Goal: Task Accomplishment & Management: Use online tool/utility

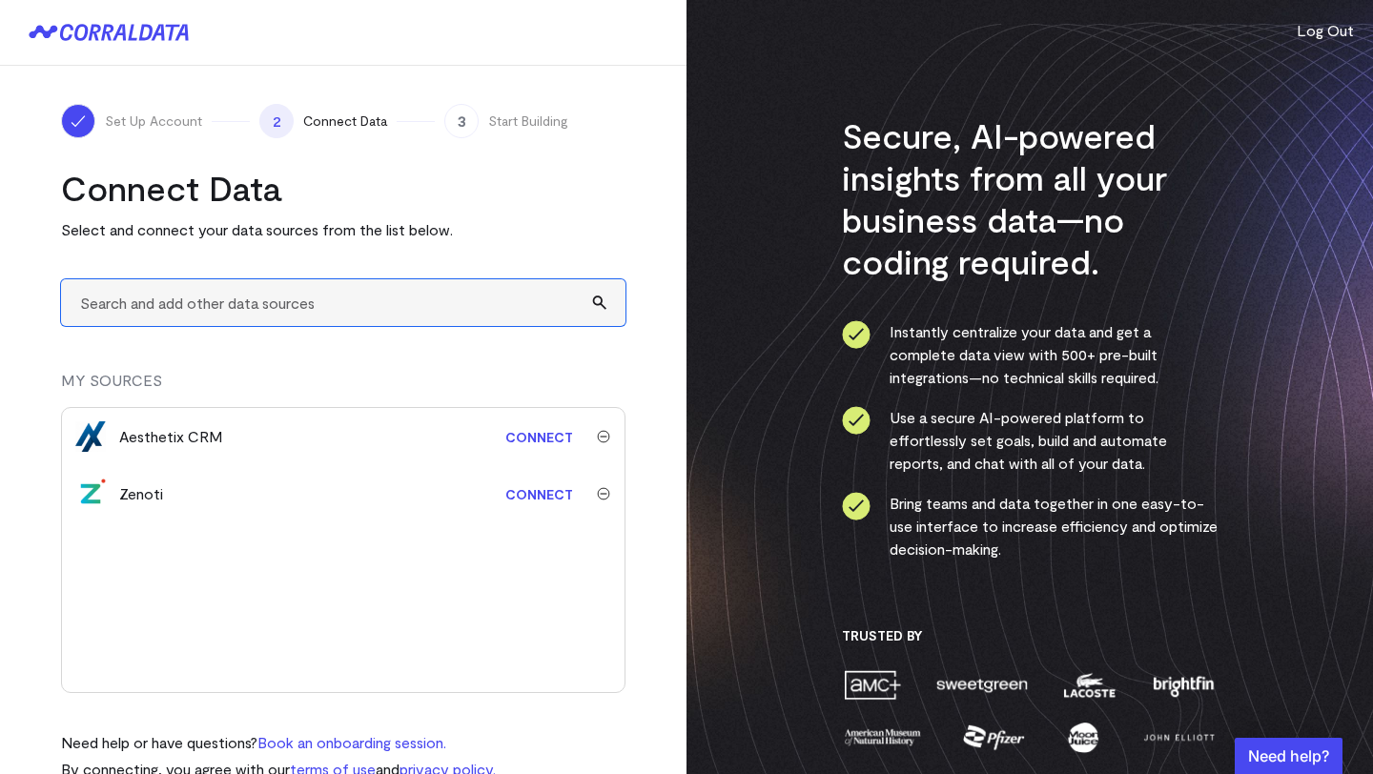
click at [265, 305] on input "text" at bounding box center [343, 302] width 564 height 47
type input "a"
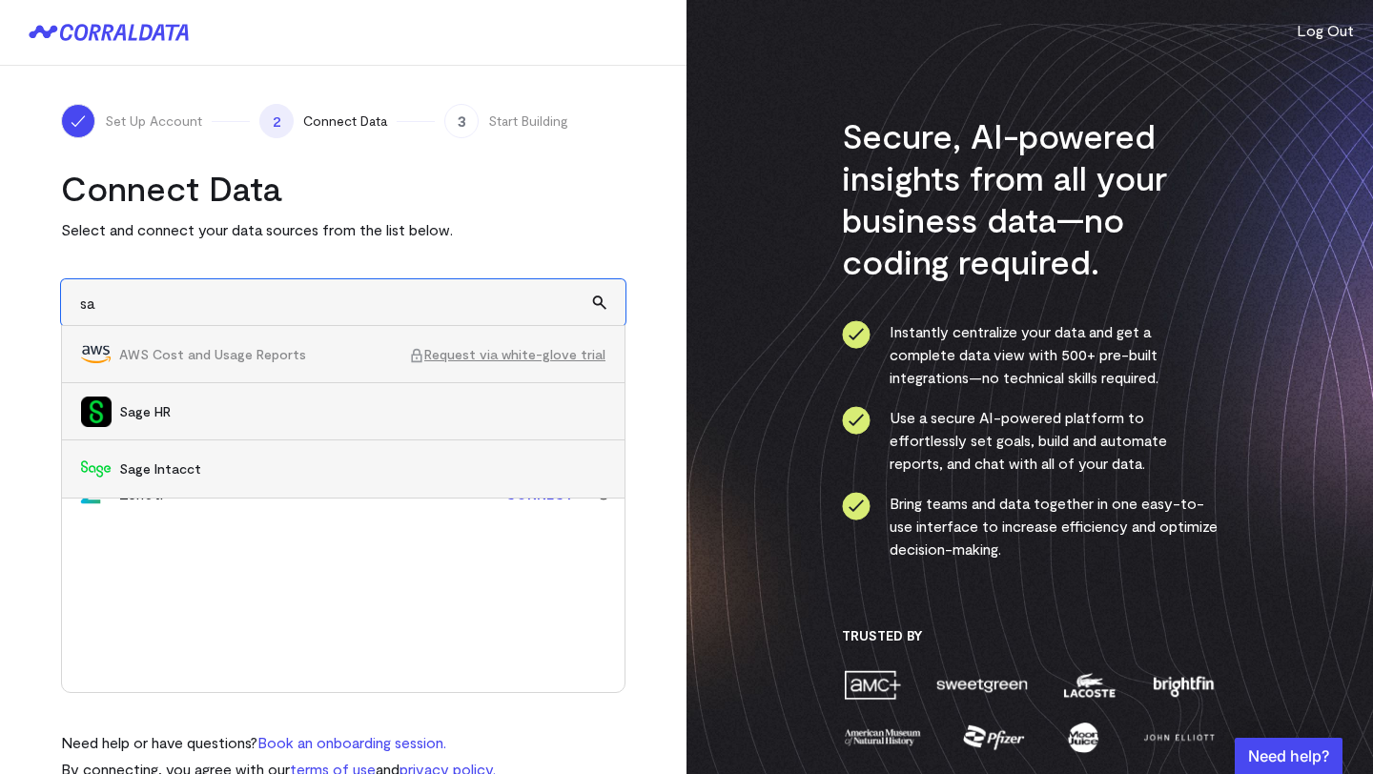
type input "s"
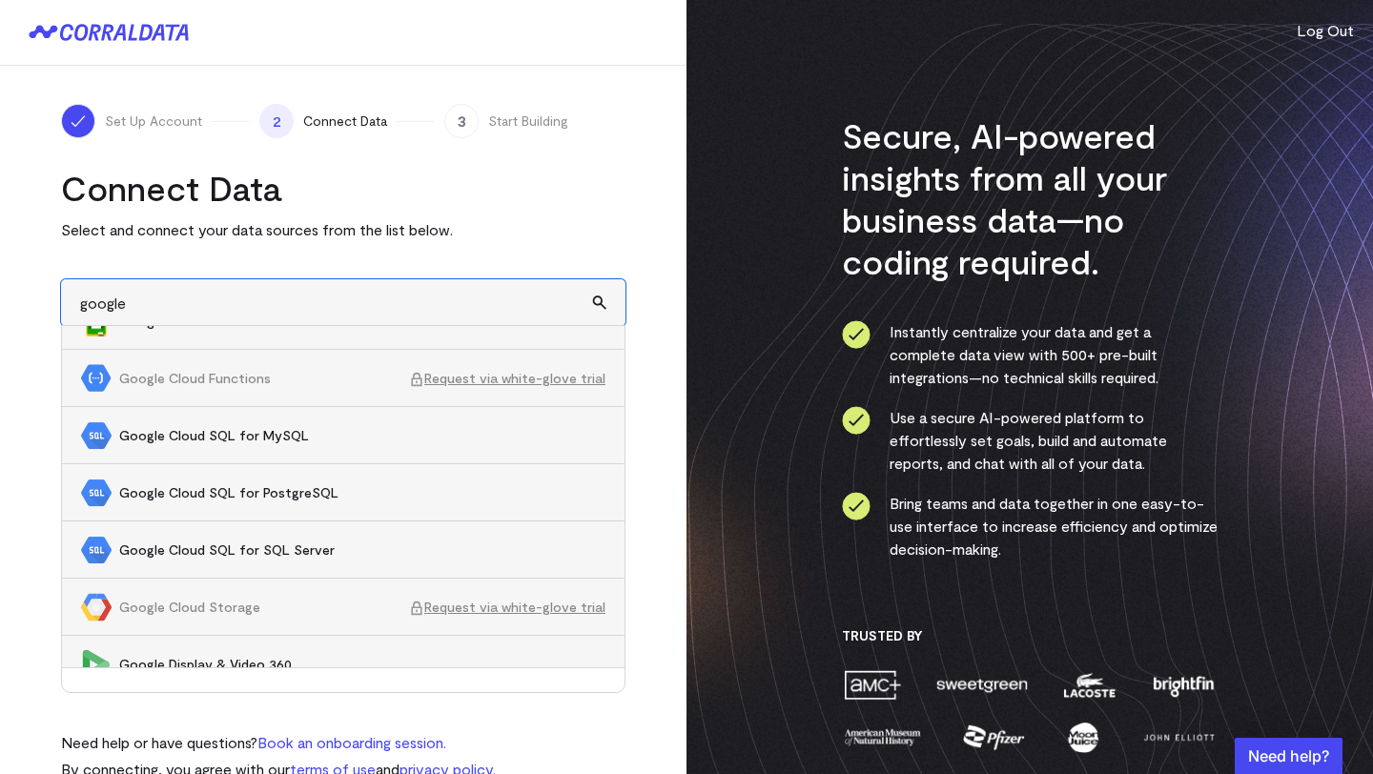
scroll to position [860, 0]
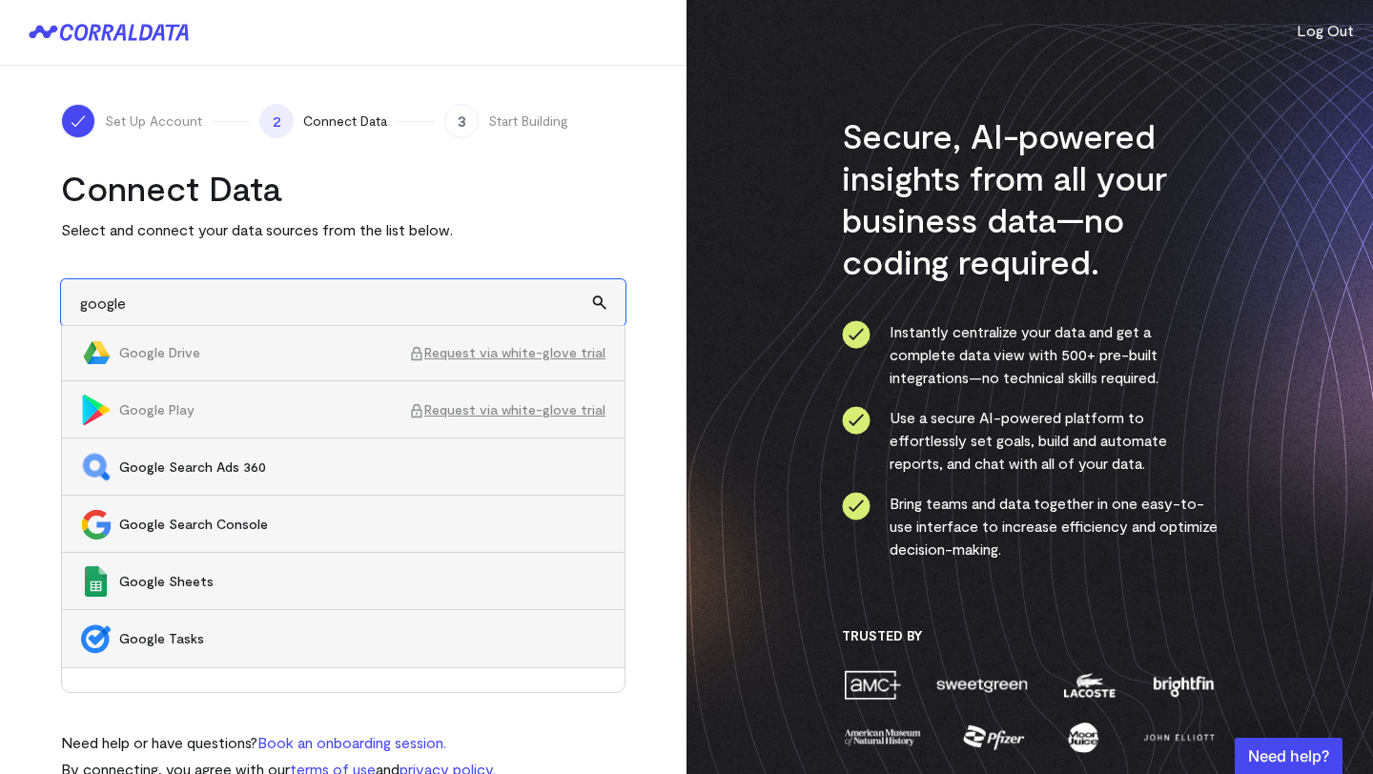
drag, startPoint x: 163, startPoint y: 315, endPoint x: 35, endPoint y: 297, distance: 128.9
click at [35, 297] on div "Set Up Account 2 Connect Data 3 Start Building Connect Data Select and connect …" at bounding box center [343, 442] width 686 height 753
type input "adp"
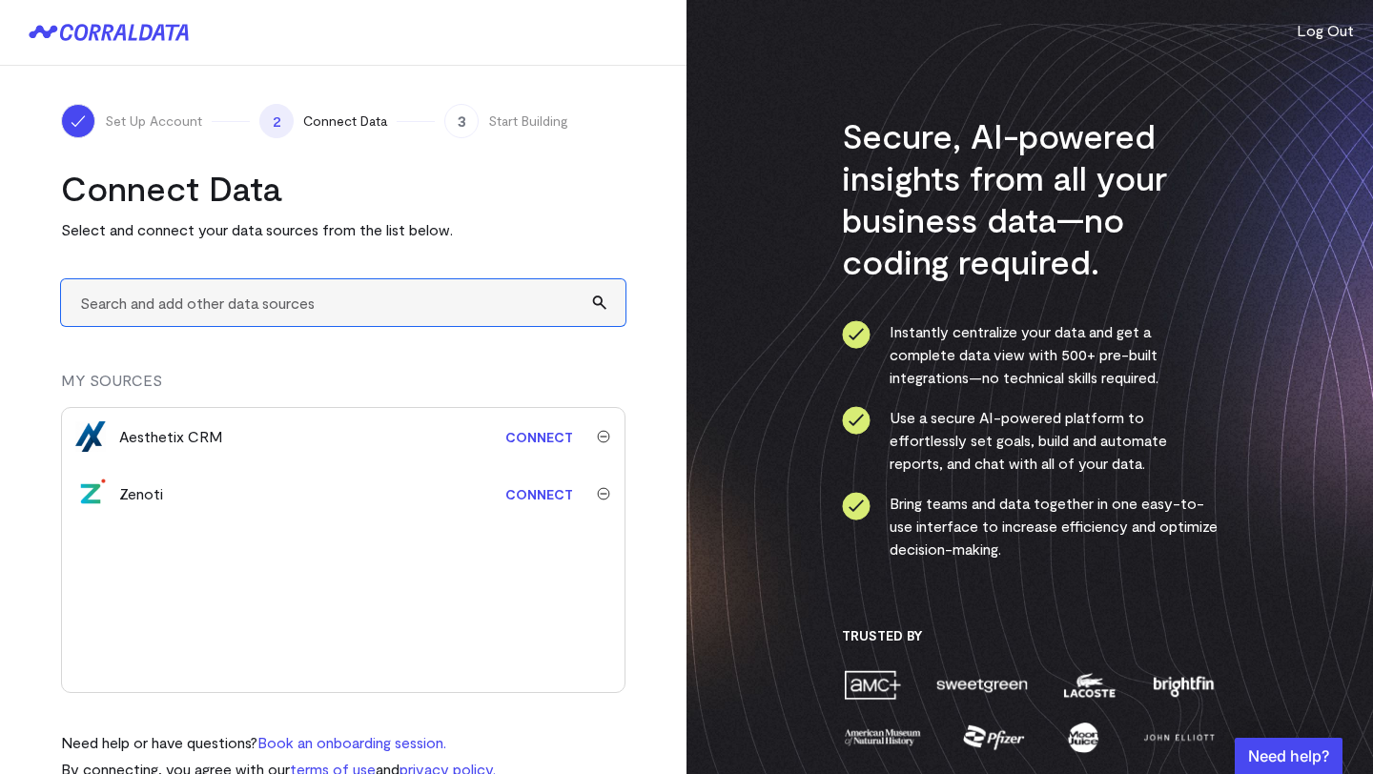
click at [193, 298] on input "text" at bounding box center [343, 302] width 564 height 47
click at [159, 290] on input "text" at bounding box center [343, 302] width 564 height 47
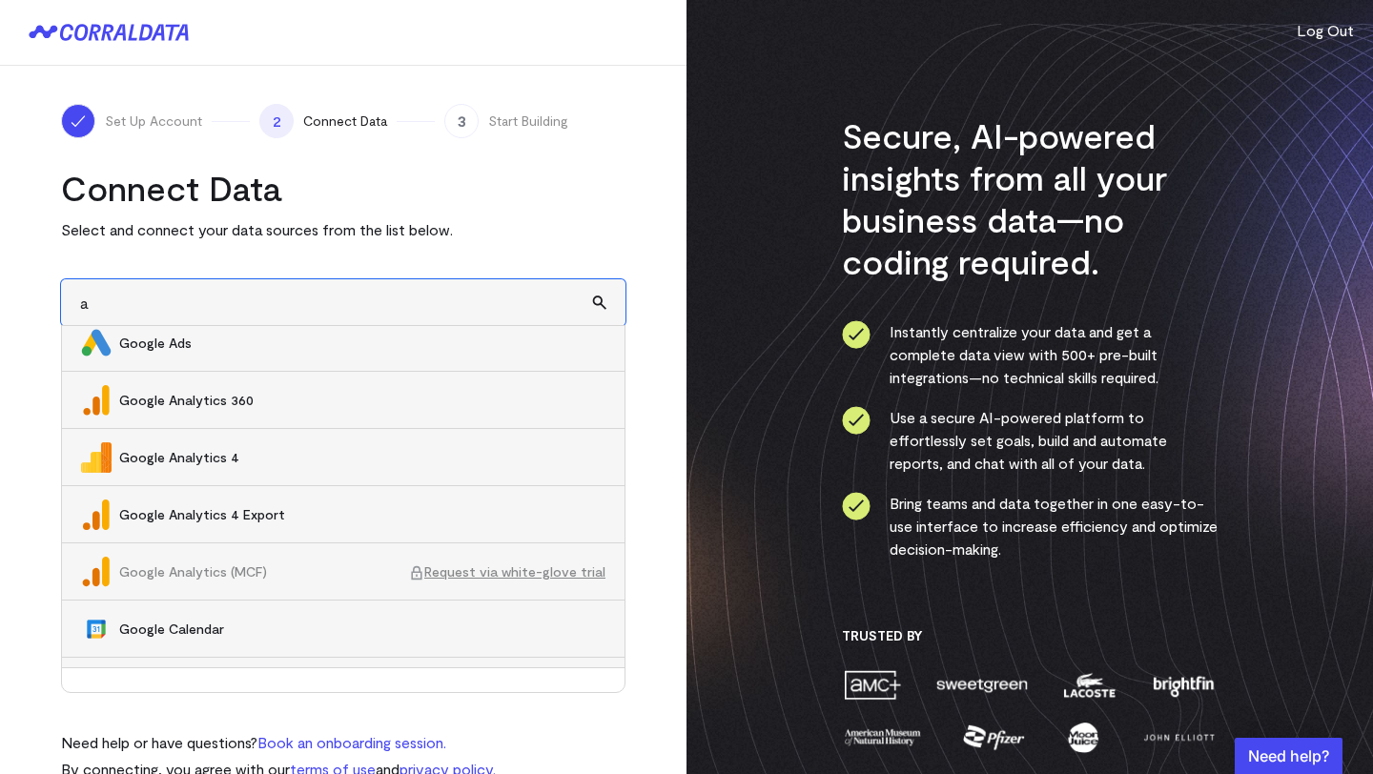
scroll to position [9496, 0]
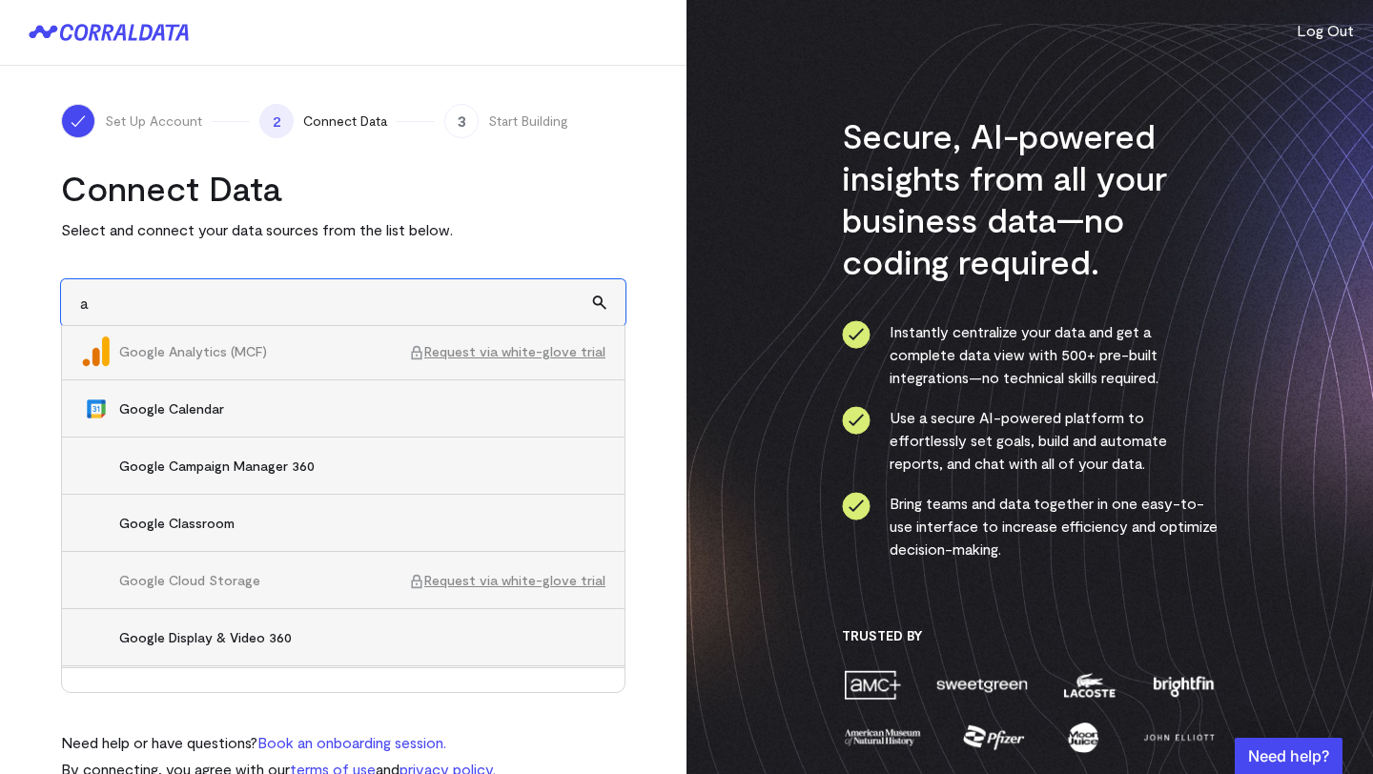
type input "a"
